Goal: Information Seeking & Learning: Learn about a topic

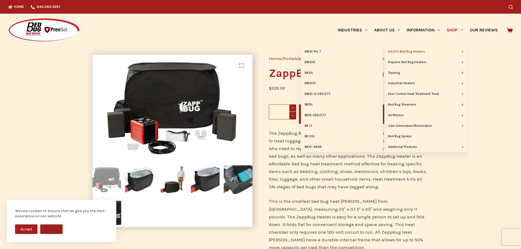
click at [420, 52] on link "Electric Bed Bug Heaters" at bounding box center [425, 51] width 82 height 10
click at [422, 50] on link "Electric Bed Bug Heaters" at bounding box center [425, 51] width 82 height 10
